Goal: Information Seeking & Learning: Learn about a topic

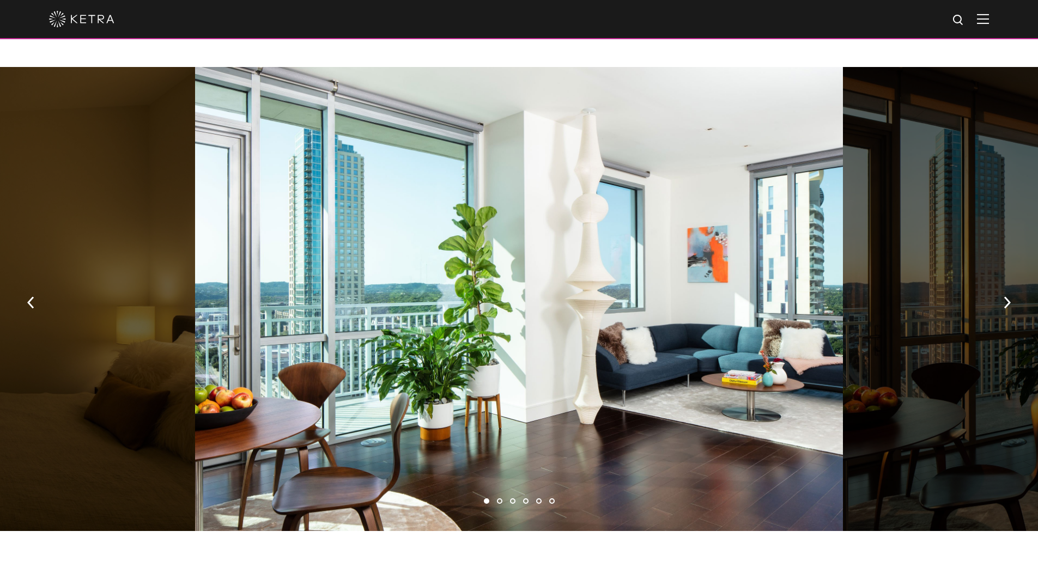
scroll to position [708, 0]
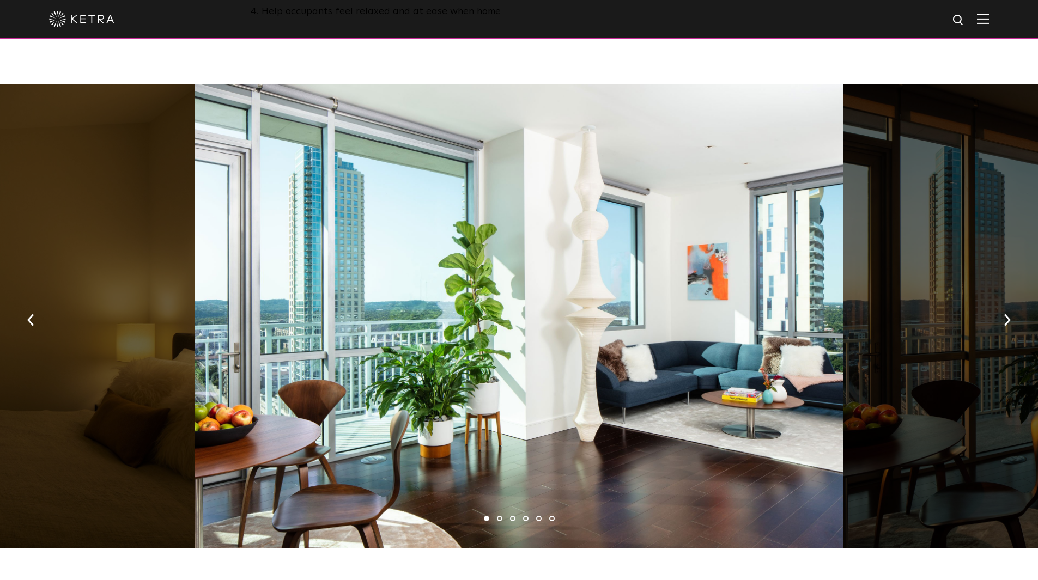
drag, startPoint x: 575, startPoint y: 312, endPoint x: 463, endPoint y: 308, distance: 112.8
click at [485, 312] on div at bounding box center [519, 316] width 648 height 464
drag, startPoint x: 657, startPoint y: 338, endPoint x: 187, endPoint y: 324, distance: 469.3
click at [362, 332] on div at bounding box center [519, 316] width 648 height 464
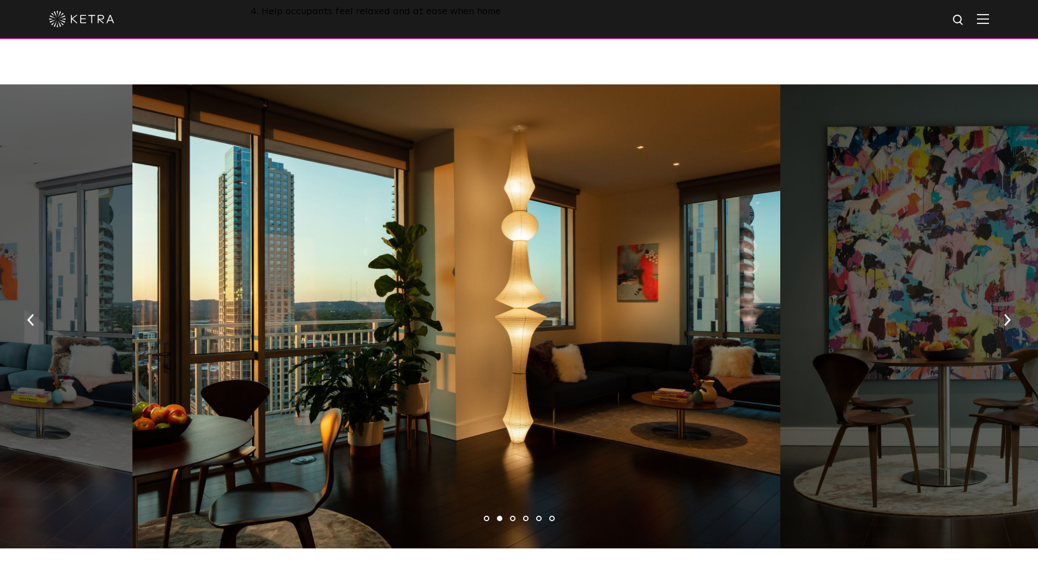
drag, startPoint x: 476, startPoint y: 390, endPoint x: 255, endPoint y: 333, distance: 228.0
click at [291, 344] on div at bounding box center [456, 316] width 648 height 464
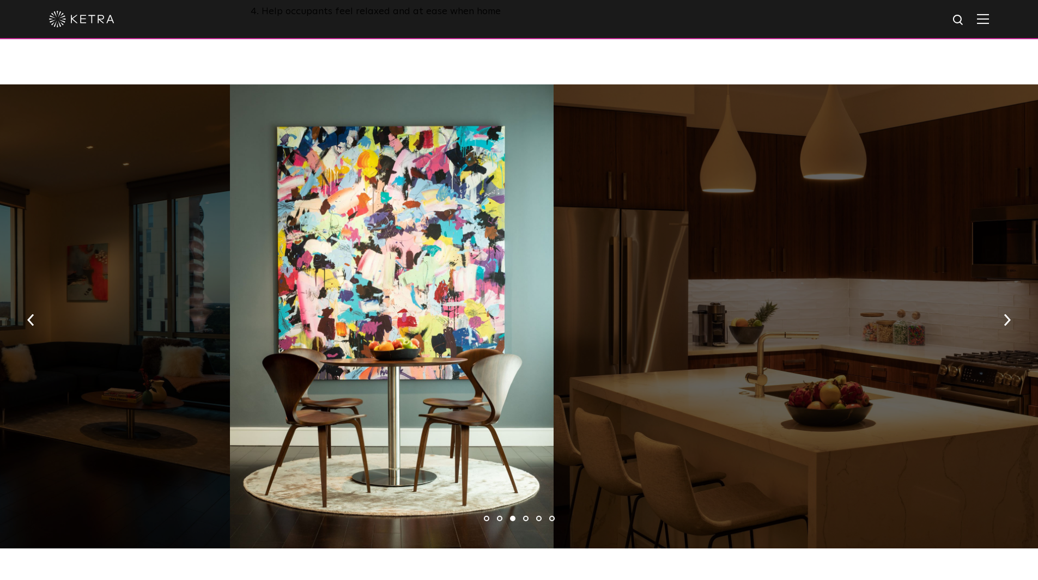
drag, startPoint x: 629, startPoint y: 349, endPoint x: 239, endPoint y: 297, distance: 394.1
click at [263, 299] on div at bounding box center [392, 316] width 324 height 464
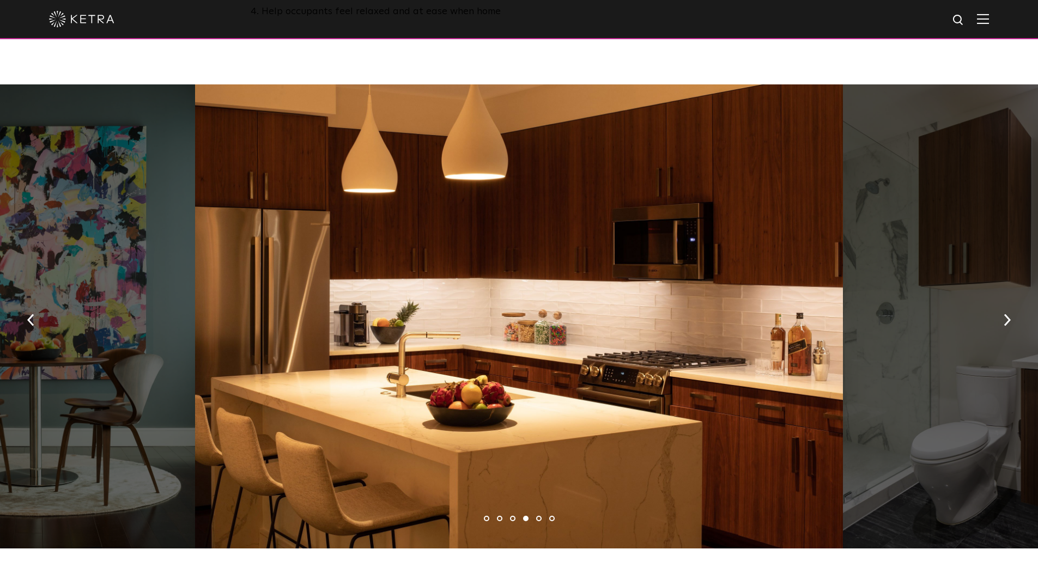
drag, startPoint x: 659, startPoint y: 306, endPoint x: 216, endPoint y: 247, distance: 446.8
click at [288, 256] on div at bounding box center [519, 316] width 648 height 464
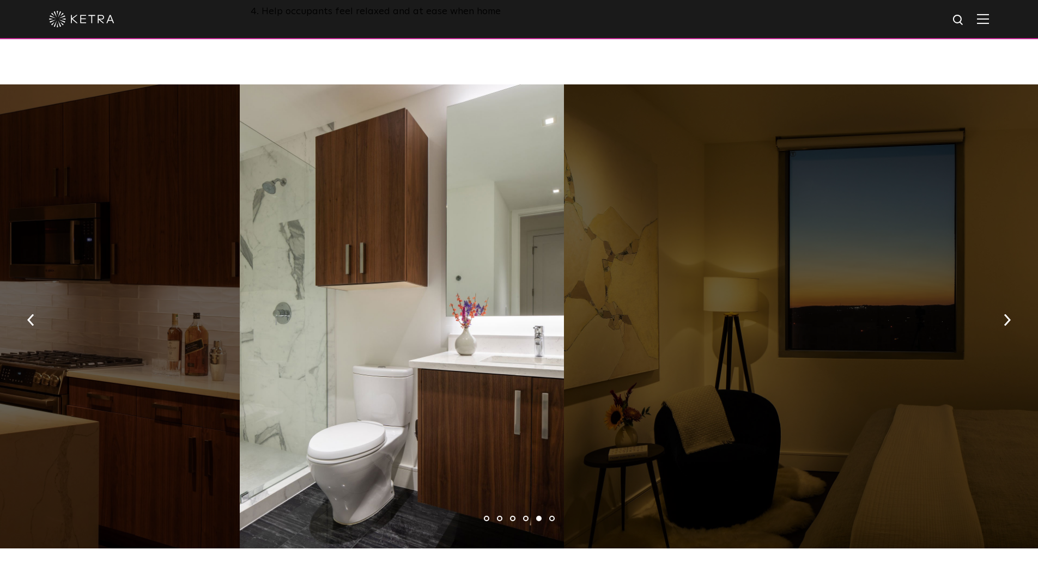
drag, startPoint x: 647, startPoint y: 321, endPoint x: 330, endPoint y: 281, distance: 319.6
click at [472, 303] on div at bounding box center [402, 316] width 324 height 464
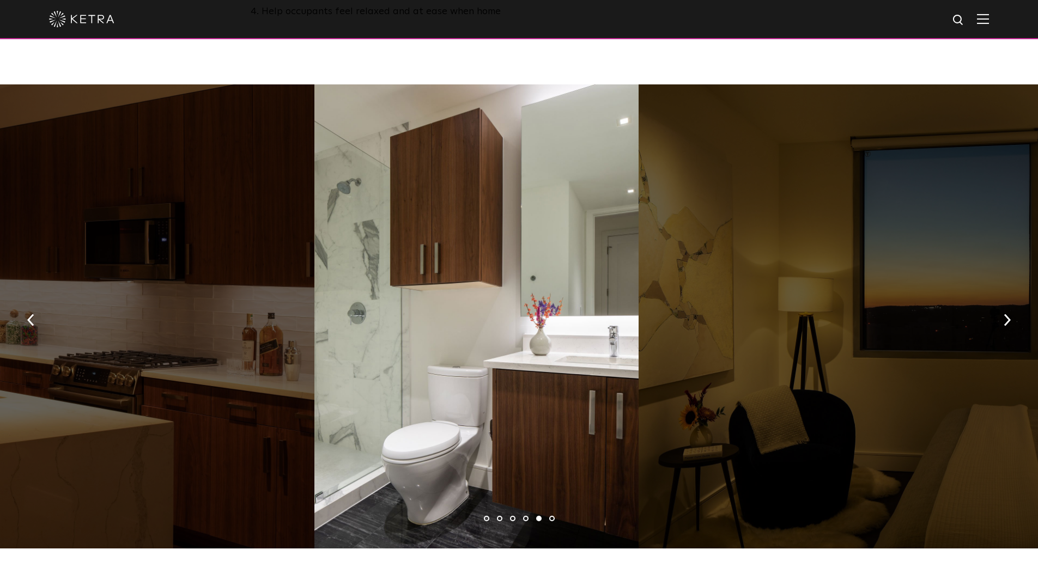
drag, startPoint x: 582, startPoint y: 343, endPoint x: 303, endPoint y: 312, distance: 280.2
click at [315, 315] on div at bounding box center [476, 316] width 324 height 464
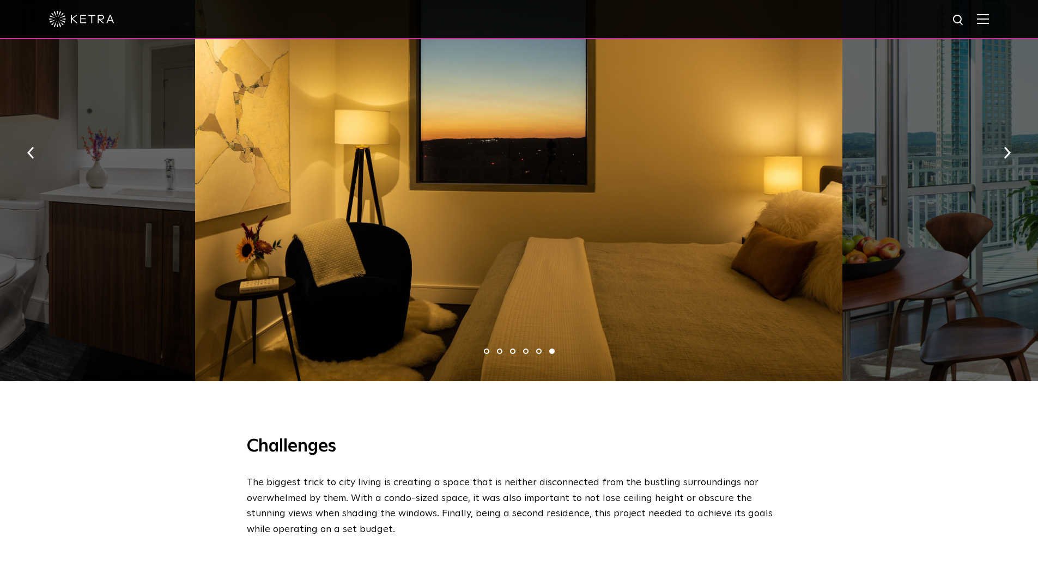
scroll to position [763, 0]
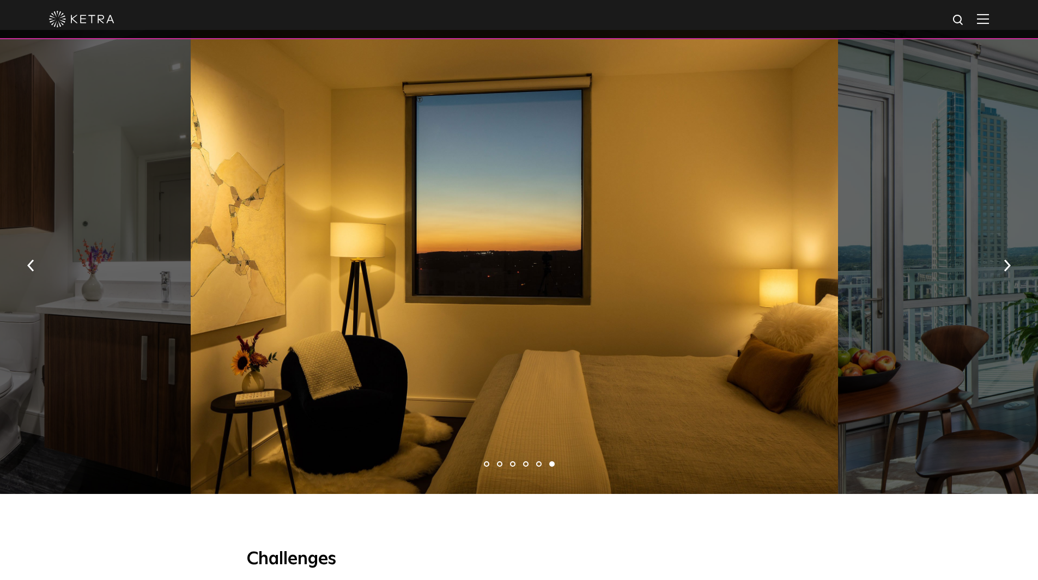
drag, startPoint x: 620, startPoint y: 324, endPoint x: 498, endPoint y: 317, distance: 122.2
click at [485, 311] on div at bounding box center [515, 262] width 648 height 464
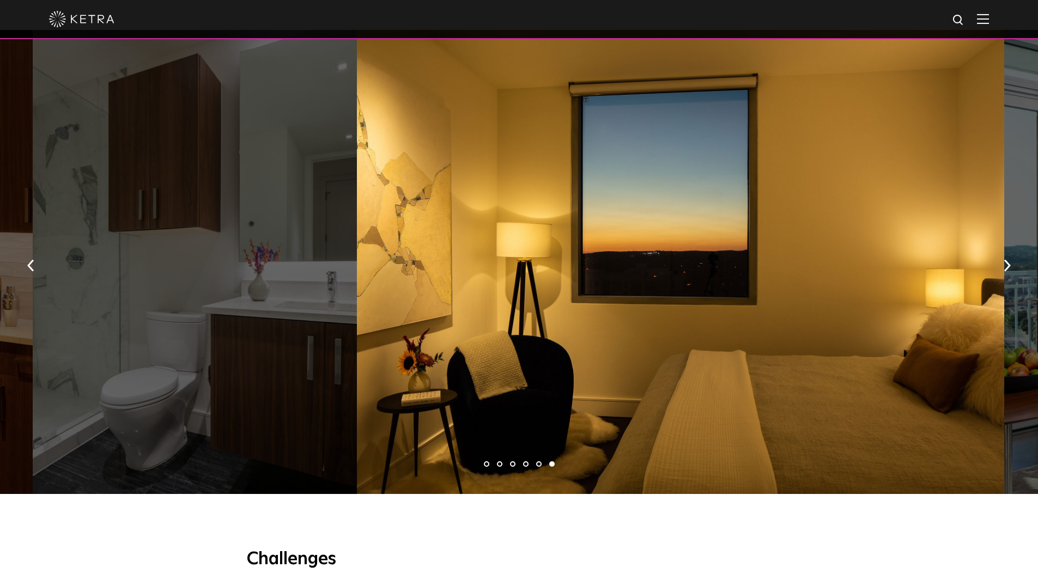
drag, startPoint x: 489, startPoint y: 326, endPoint x: 761, endPoint y: 326, distance: 271.9
click at [726, 326] on div at bounding box center [681, 262] width 648 height 464
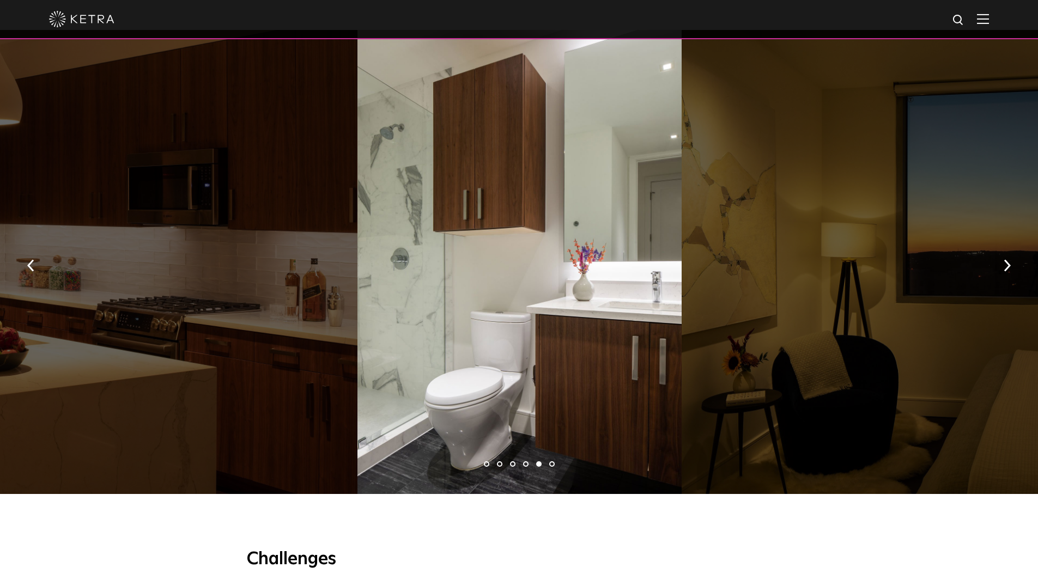
drag, startPoint x: 423, startPoint y: 350, endPoint x: 337, endPoint y: 333, distance: 87.7
click at [396, 344] on div at bounding box center [519, 262] width 324 height 464
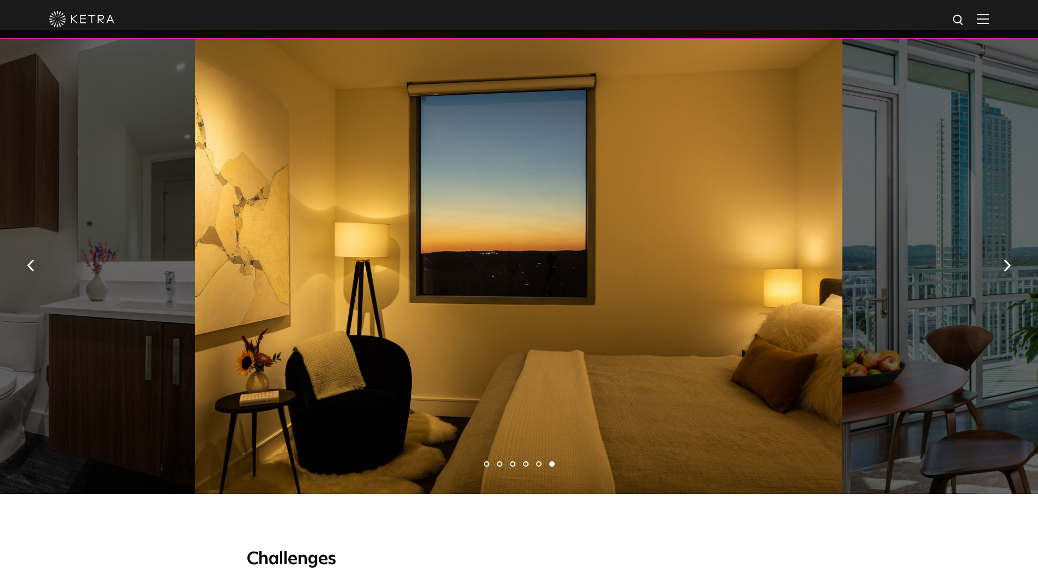
drag, startPoint x: 418, startPoint y: 313, endPoint x: 618, endPoint y: 312, distance: 200.0
click at [594, 313] on div at bounding box center [519, 262] width 648 height 464
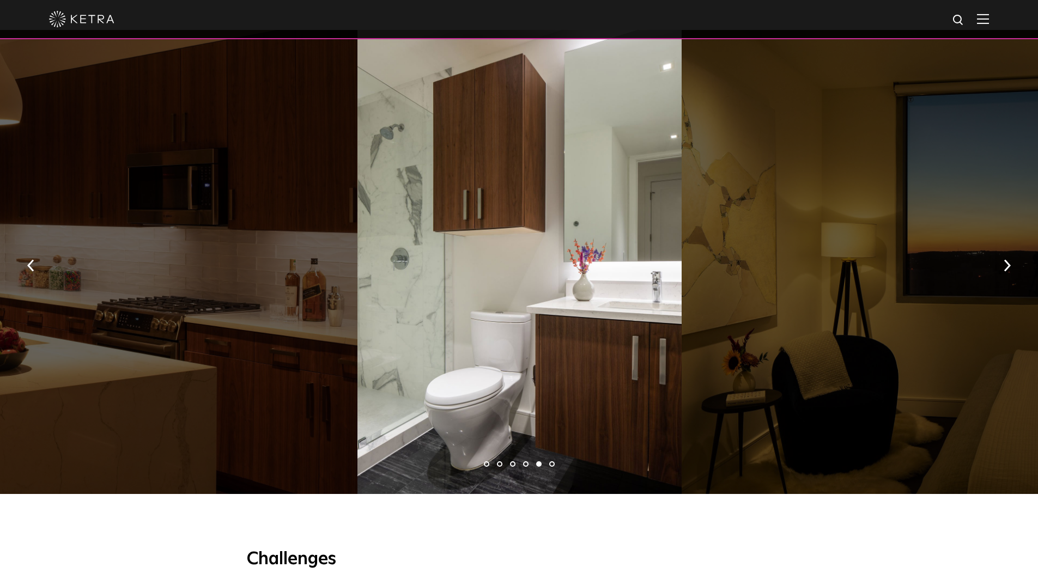
drag, startPoint x: 330, startPoint y: 323, endPoint x: 611, endPoint y: 326, distance: 281.2
click at [357, 326] on div at bounding box center [34, 262] width 648 height 464
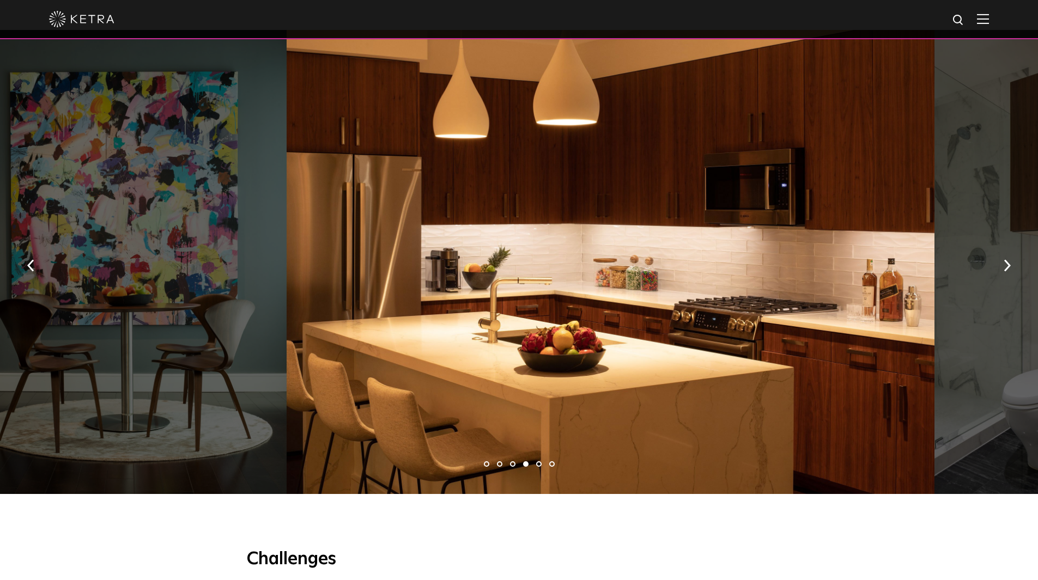
drag, startPoint x: 385, startPoint y: 336, endPoint x: 567, endPoint y: 338, distance: 182.0
click at [567, 338] on div at bounding box center [611, 262] width 648 height 464
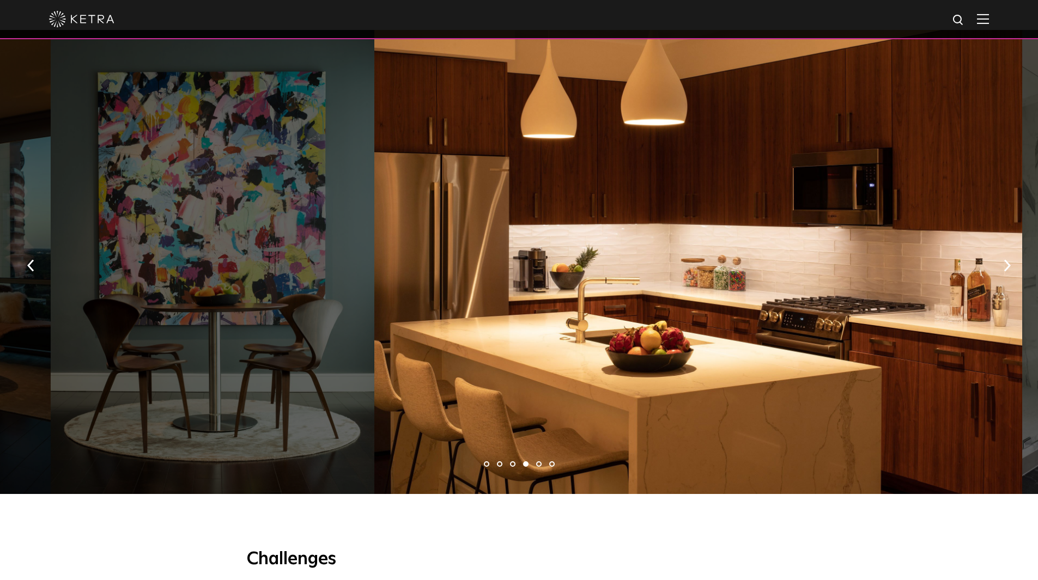
drag, startPoint x: 340, startPoint y: 311, endPoint x: 762, endPoint y: 320, distance: 422.3
click at [675, 319] on div at bounding box center [698, 262] width 648 height 464
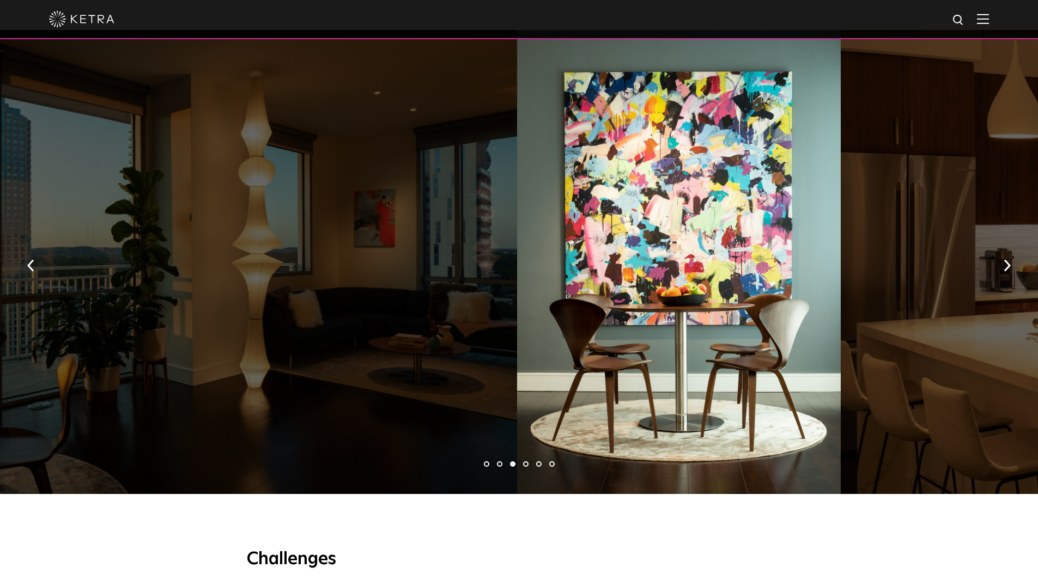
drag, startPoint x: 541, startPoint y: 369, endPoint x: 707, endPoint y: 369, distance: 165.6
click at [690, 369] on div at bounding box center [679, 262] width 324 height 464
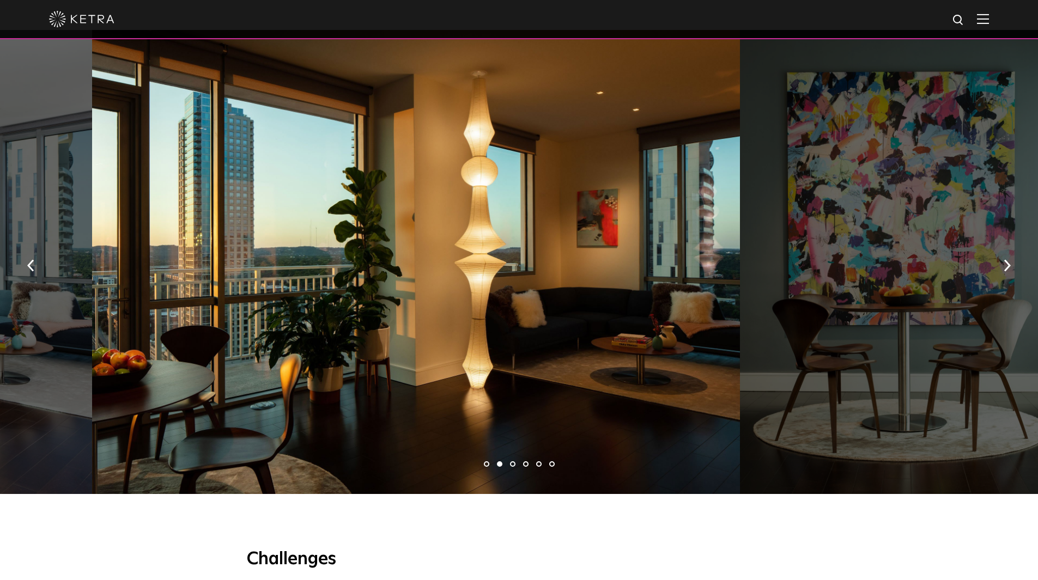
drag, startPoint x: 652, startPoint y: 344, endPoint x: 277, endPoint y: 317, distance: 375.9
click at [328, 326] on div at bounding box center [416, 262] width 648 height 464
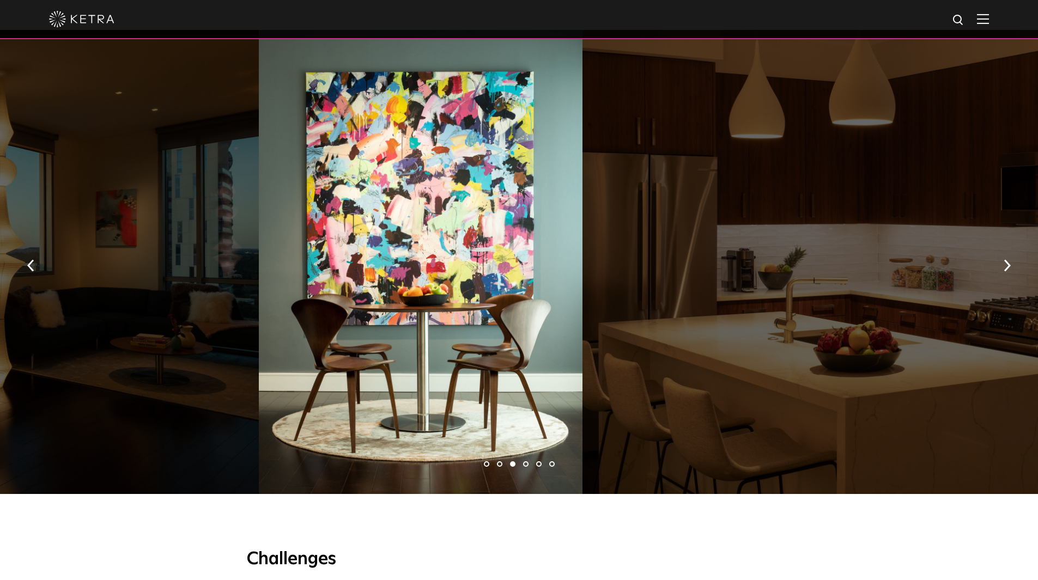
drag, startPoint x: 495, startPoint y: 325, endPoint x: 314, endPoint y: 308, distance: 181.6
click at [390, 318] on div at bounding box center [421, 262] width 324 height 464
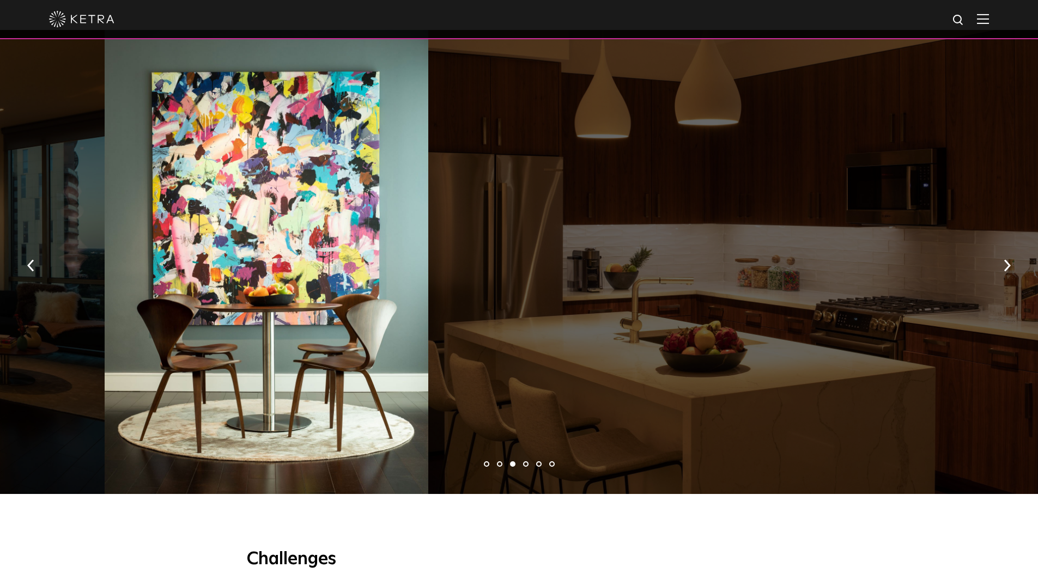
drag, startPoint x: 459, startPoint y: 317, endPoint x: 348, endPoint y: 302, distance: 111.6
click at [429, 313] on div at bounding box center [752, 262] width 648 height 464
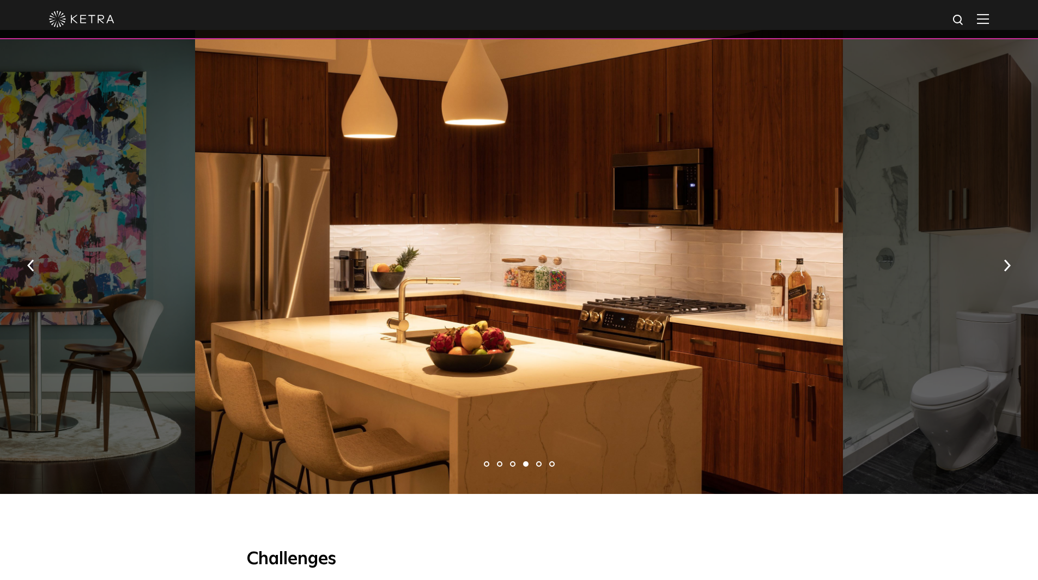
drag, startPoint x: 686, startPoint y: 308, endPoint x: 343, endPoint y: 295, distance: 343.5
click at [463, 306] on div at bounding box center [519, 262] width 648 height 464
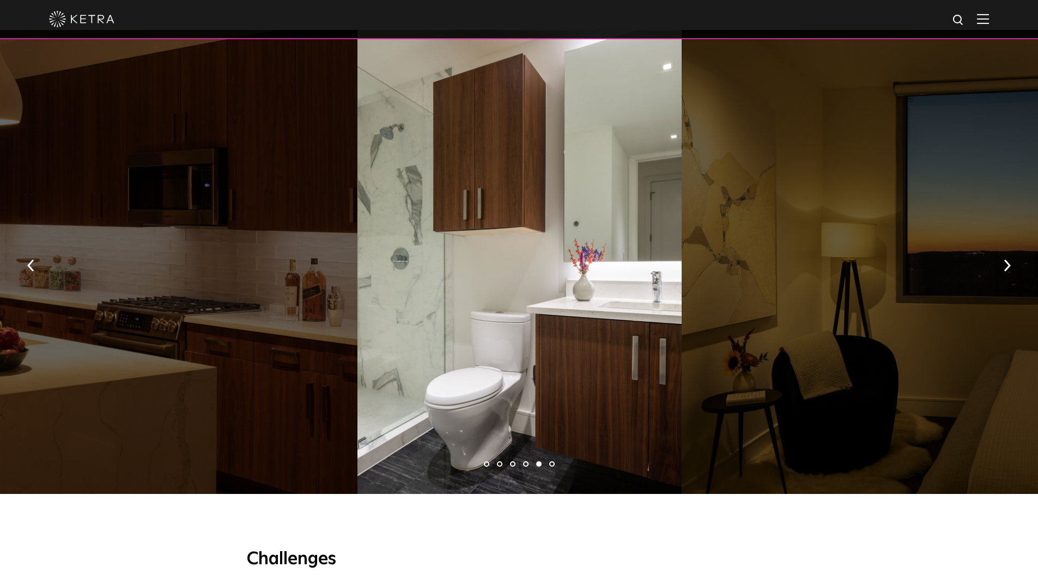
click at [483, 308] on div at bounding box center [519, 262] width 324 height 464
drag, startPoint x: 728, startPoint y: 302, endPoint x: 381, endPoint y: 298, distance: 346.5
click at [682, 303] on div at bounding box center [1006, 262] width 648 height 464
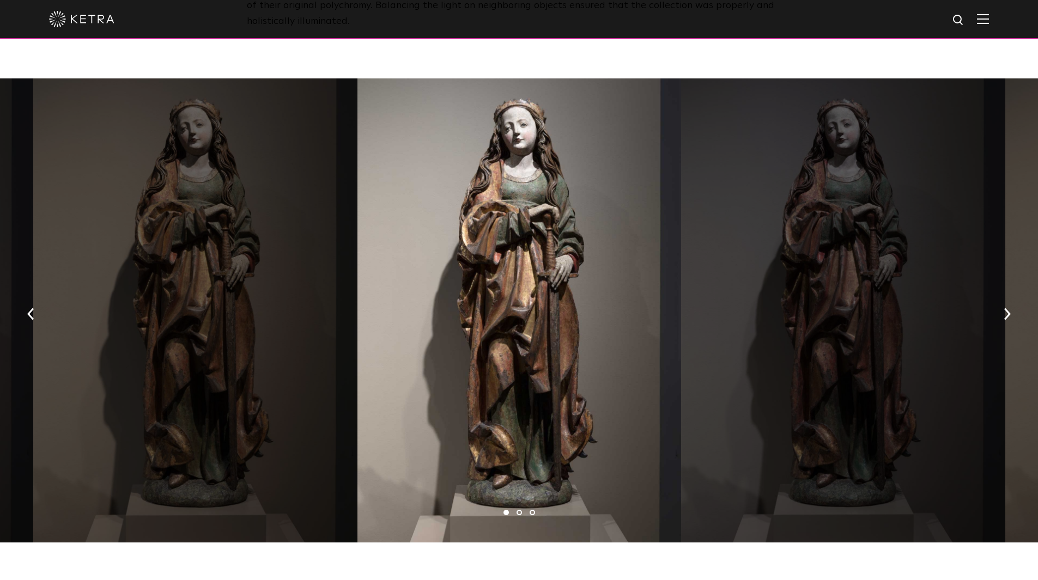
scroll to position [2016, 0]
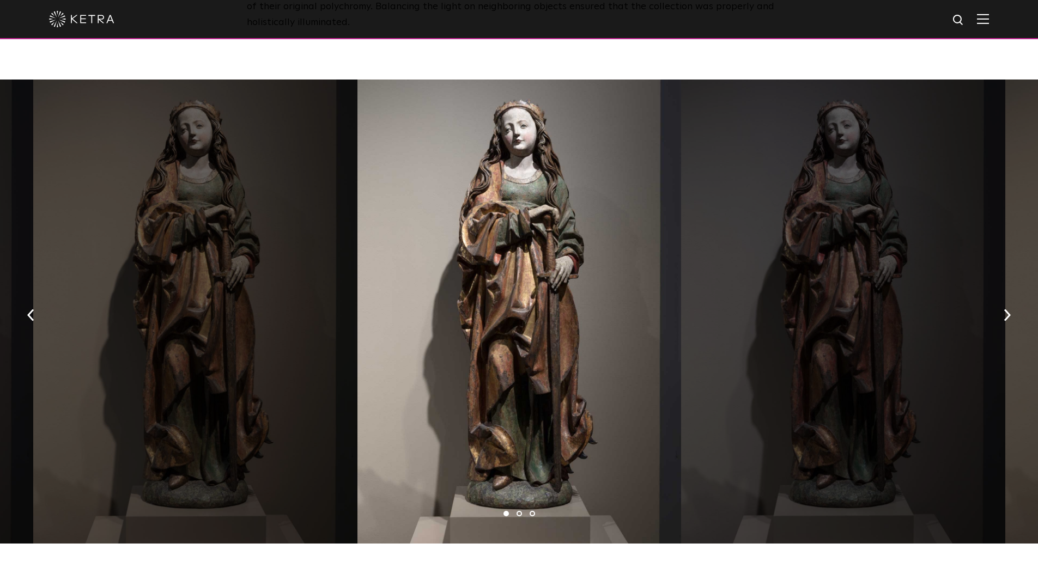
drag, startPoint x: 551, startPoint y: 331, endPoint x: 289, endPoint y: 323, distance: 261.6
click at [357, 333] on div at bounding box center [519, 312] width 324 height 464
drag, startPoint x: 585, startPoint y: 299, endPoint x: 254, endPoint y: 295, distance: 330.2
click at [386, 301] on div at bounding box center [519, 312] width 324 height 464
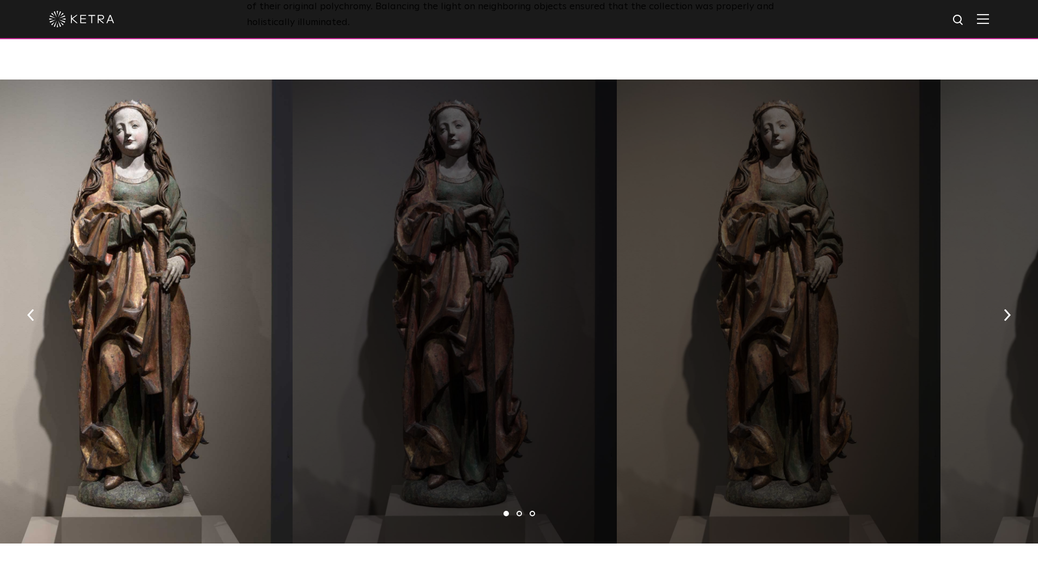
drag, startPoint x: 649, startPoint y: 283, endPoint x: 165, endPoint y: 276, distance: 483.9
click at [241, 281] on div at bounding box center [131, 312] width 324 height 464
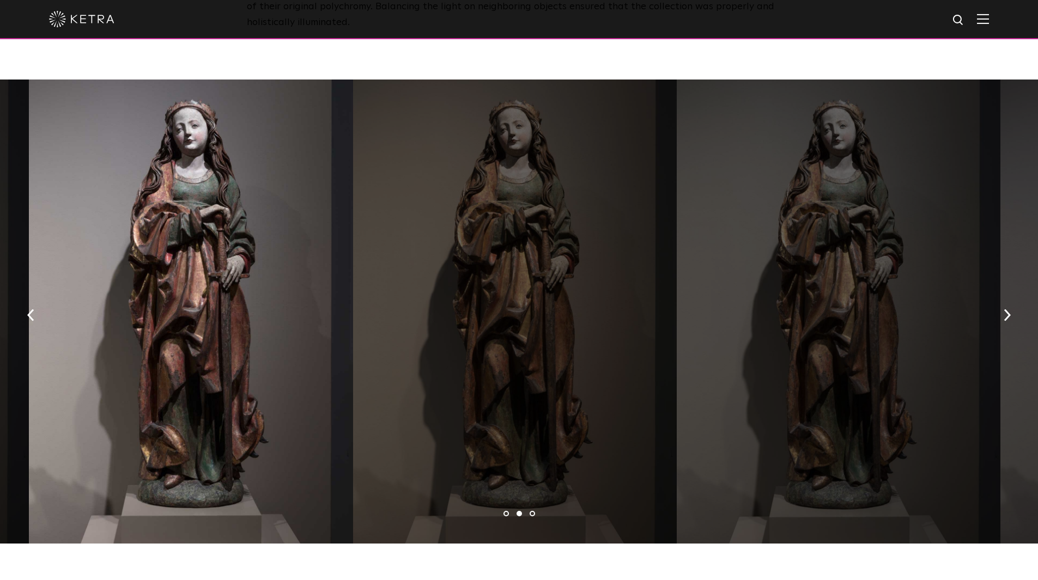
drag, startPoint x: 658, startPoint y: 313, endPoint x: 271, endPoint y: 285, distance: 387.8
click at [353, 288] on div at bounding box center [515, 312] width 324 height 464
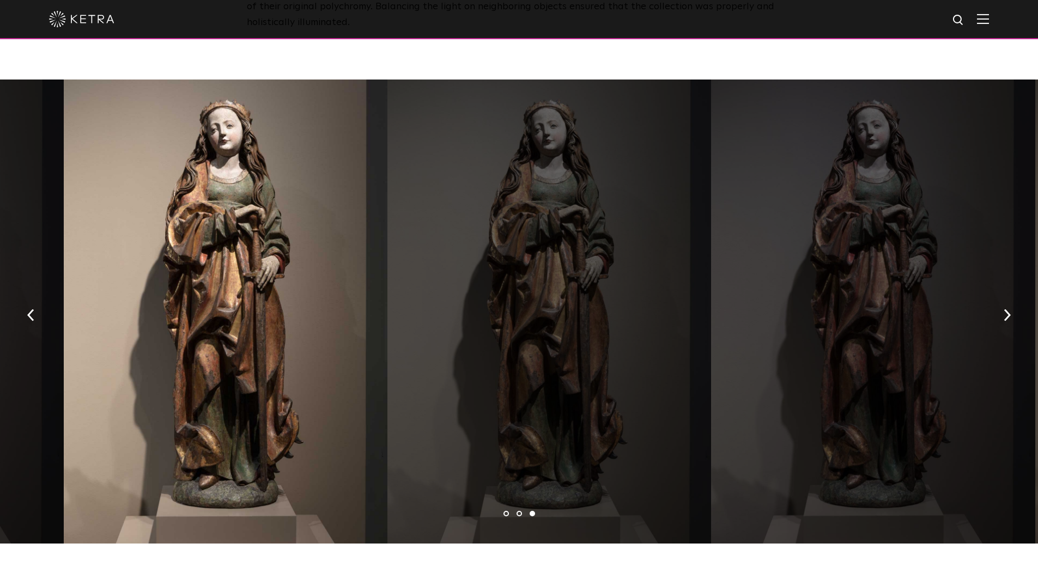
drag, startPoint x: 617, startPoint y: 318, endPoint x: 211, endPoint y: 317, distance: 405.9
click at [248, 318] on div at bounding box center [226, 312] width 324 height 464
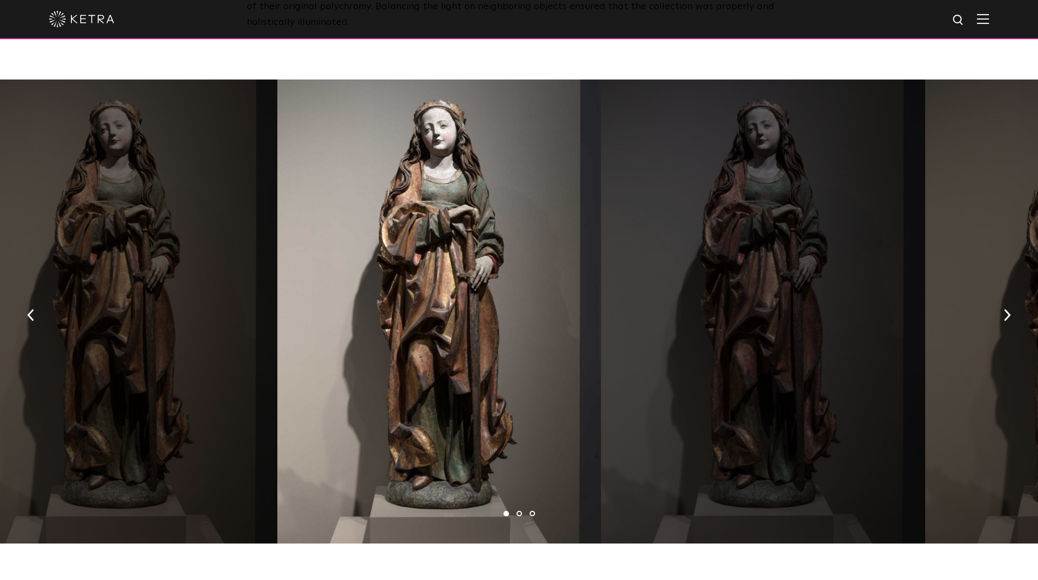
drag, startPoint x: 564, startPoint y: 346, endPoint x: 198, endPoint y: 345, distance: 365.6
click at [277, 346] on div at bounding box center [439, 312] width 324 height 464
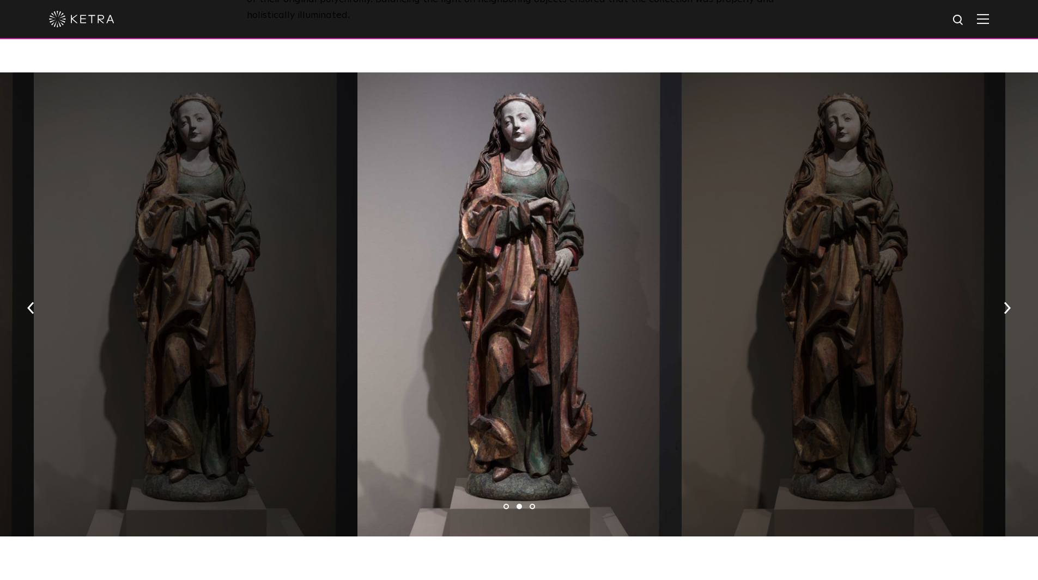
scroll to position [2070, 0]
